Goal: Find specific page/section: Find specific page/section

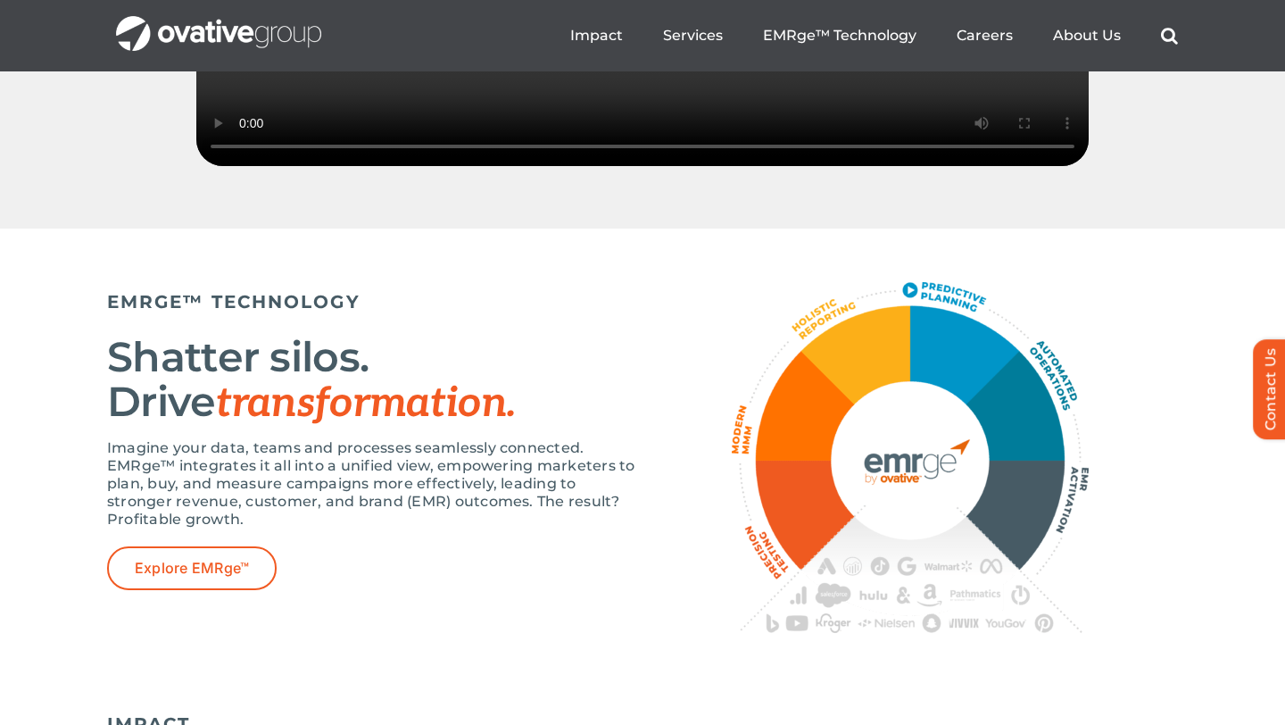
scroll to position [2861, 0]
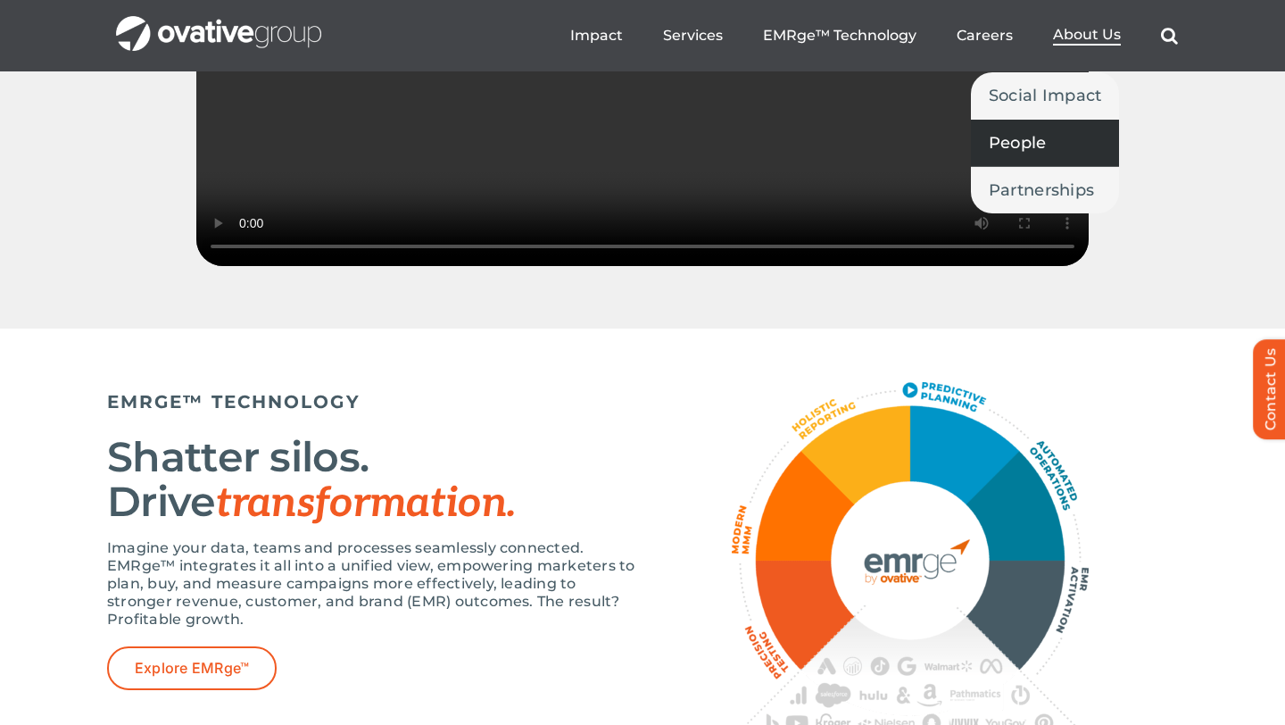
click at [1031, 135] on span "People" at bounding box center [1018, 142] width 58 height 25
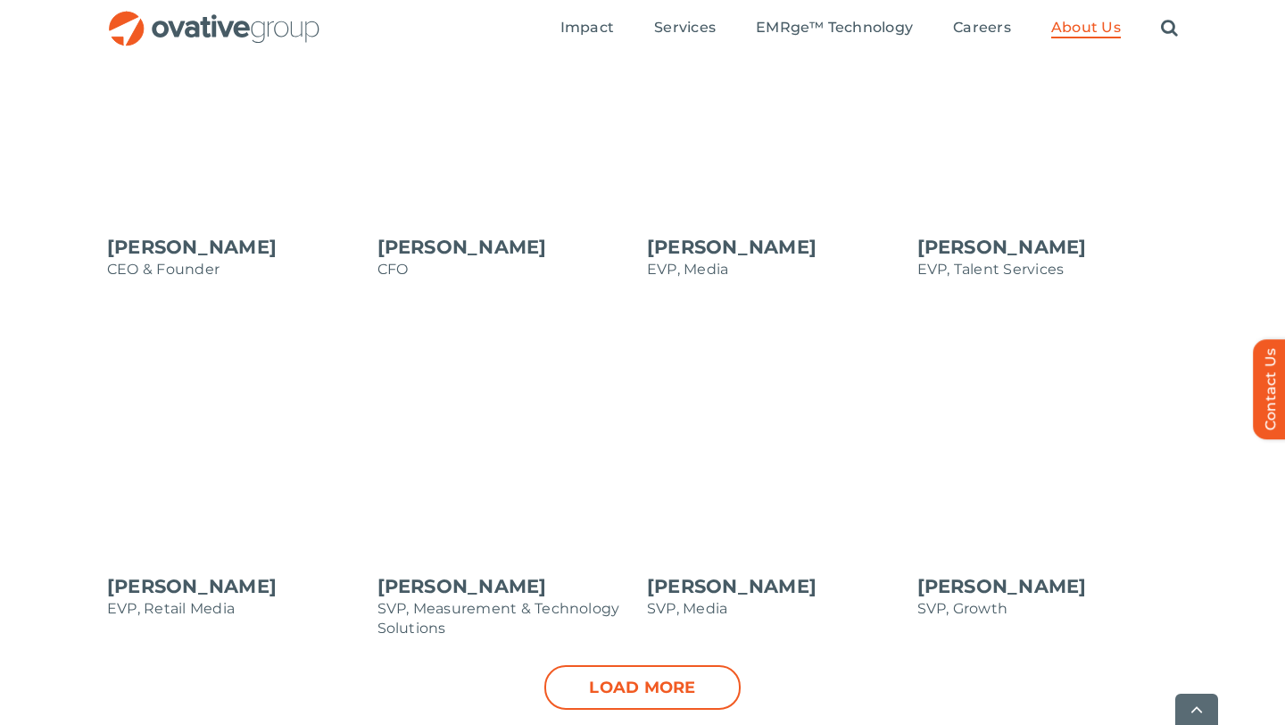
scroll to position [1658, 0]
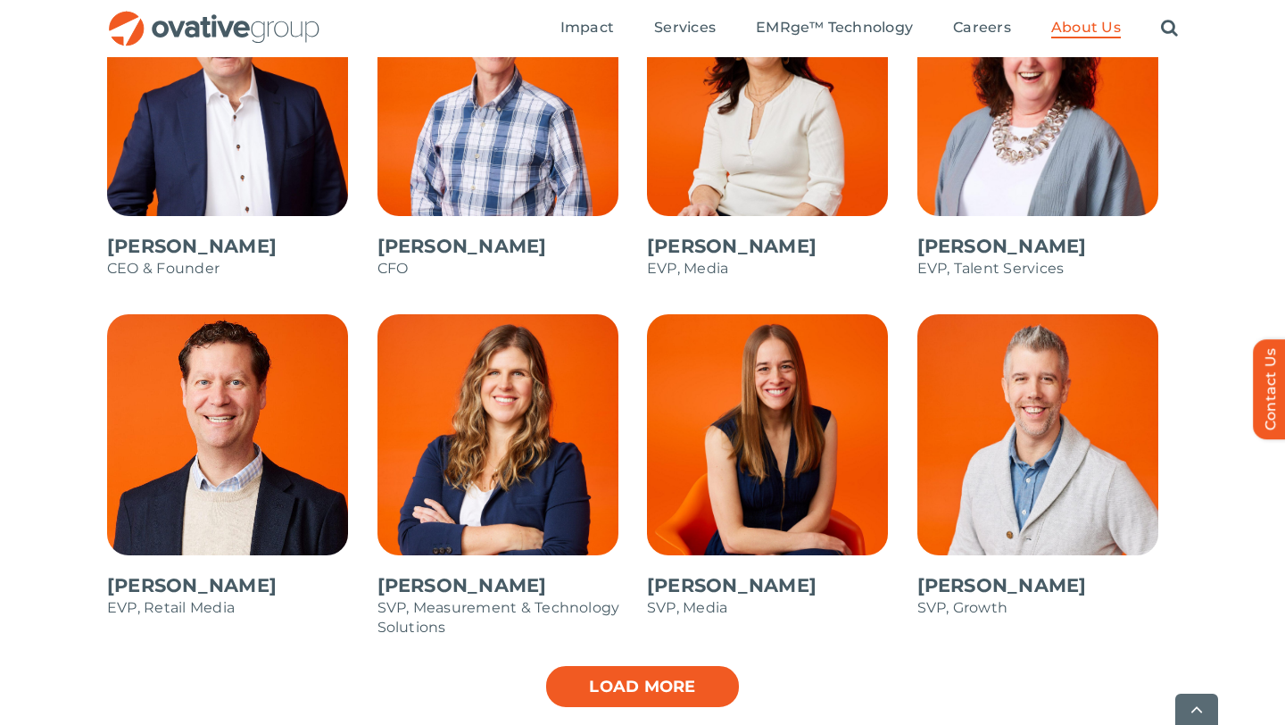
click at [718, 688] on link "Load more" at bounding box center [642, 686] width 196 height 45
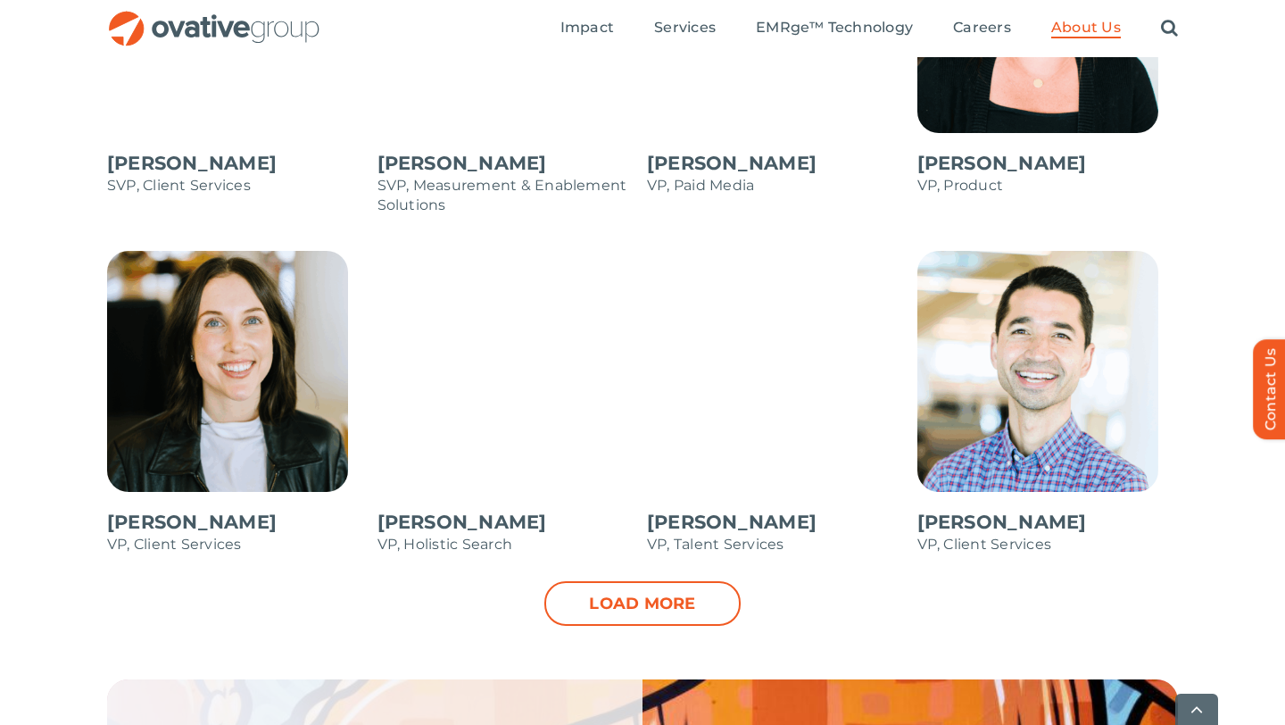
scroll to position [2476, 0]
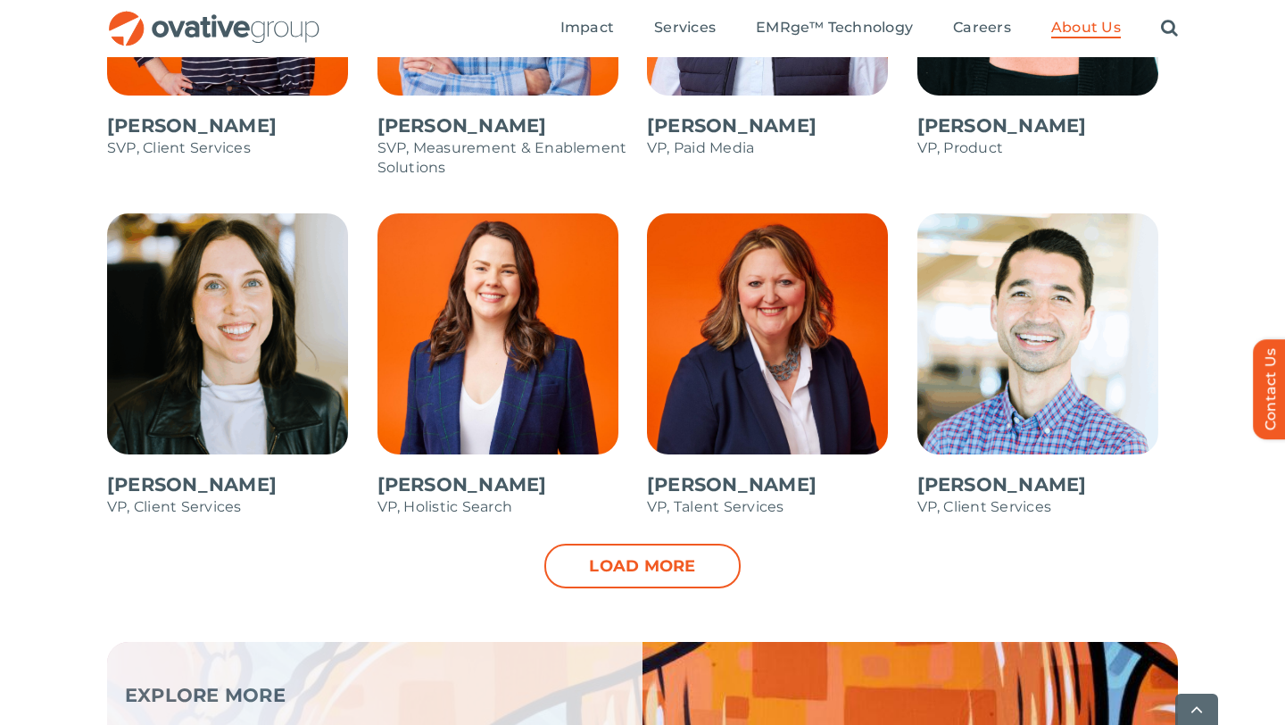
click at [661, 564] on link "Load more" at bounding box center [642, 565] width 196 height 45
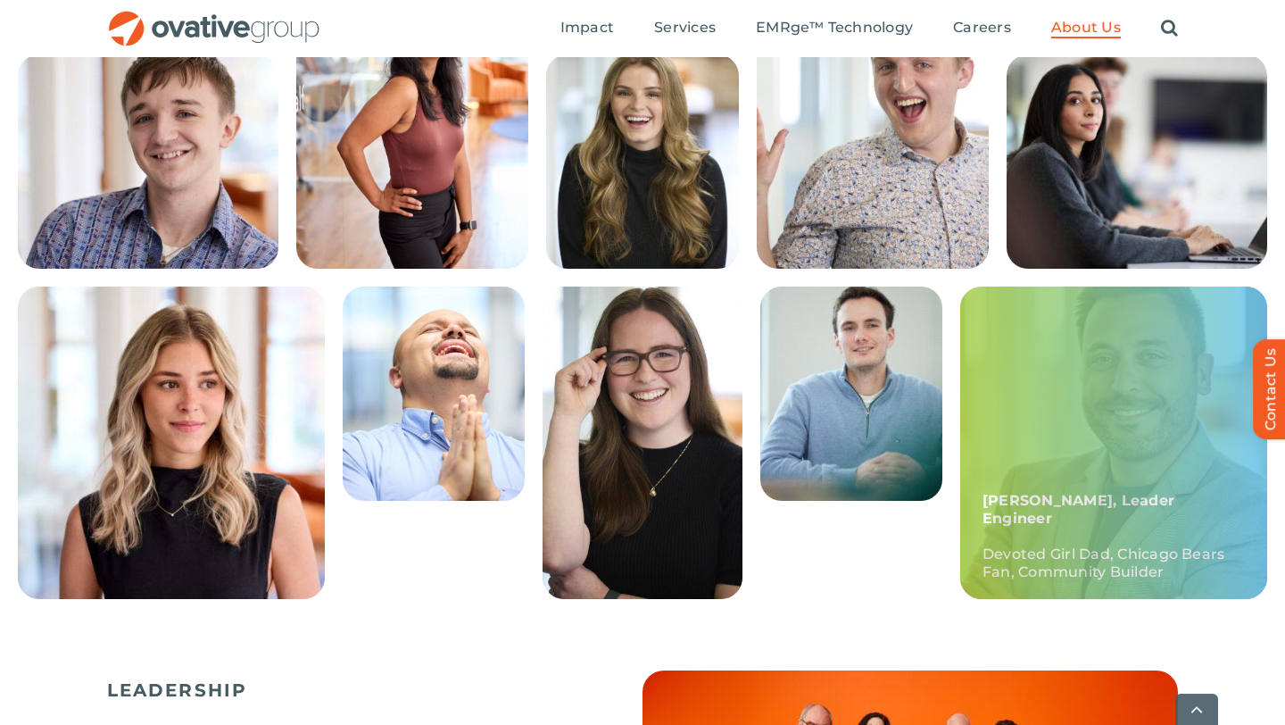
scroll to position [553, 0]
